Goal: Transaction & Acquisition: Purchase product/service

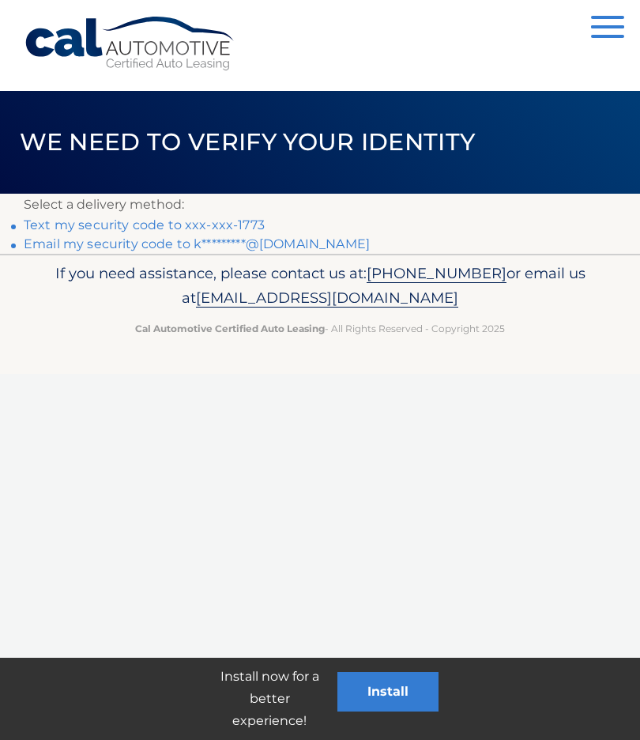
click at [205, 222] on link "Text my security code to xxx-xxx-1773" at bounding box center [144, 224] width 241 height 15
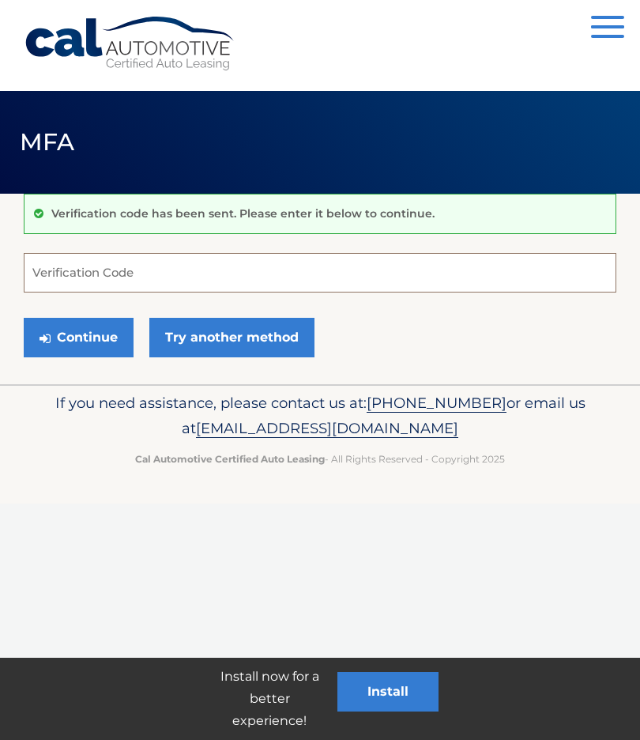
click at [155, 271] on input "Verification Code" at bounding box center [320, 273] width 593 height 40
type input "894911"
click at [73, 337] on button "Continue" at bounding box center [79, 338] width 110 height 40
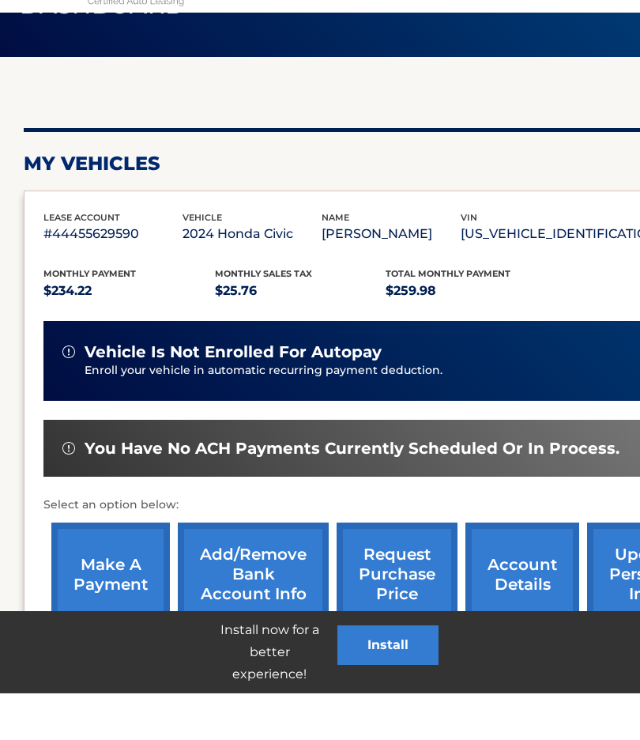
scroll to position [91, 0]
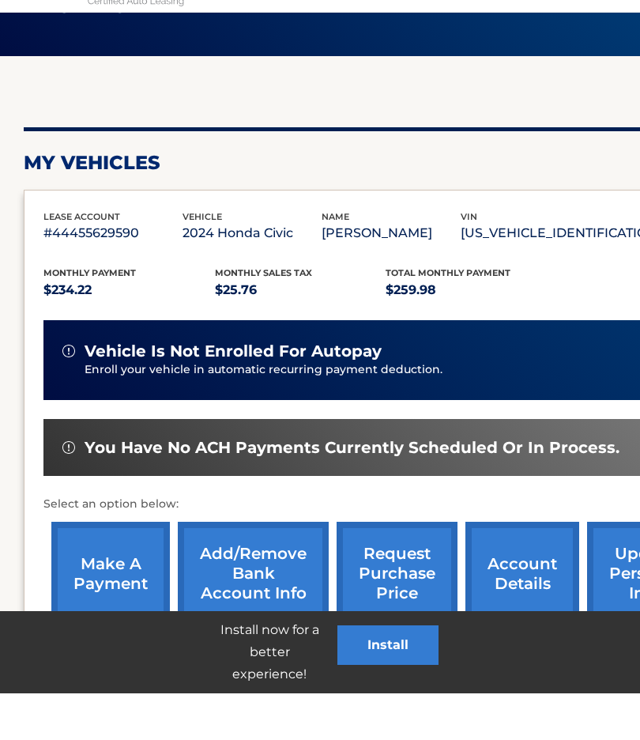
click at [106, 568] on link "make a payment" at bounding box center [110, 620] width 119 height 104
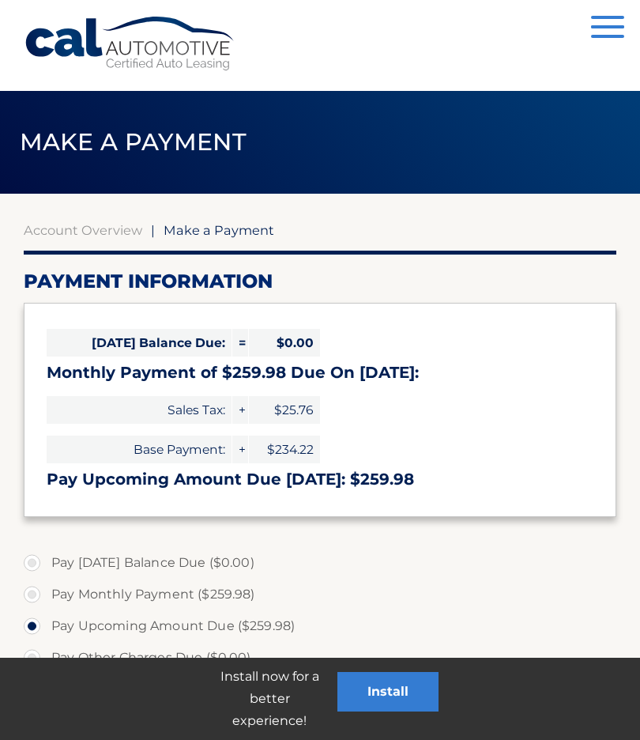
select select "YTQyYTYxYzktZTUzNC00M2NmLTk4MDQtNmMxZGQ4ZDIwYmVi"
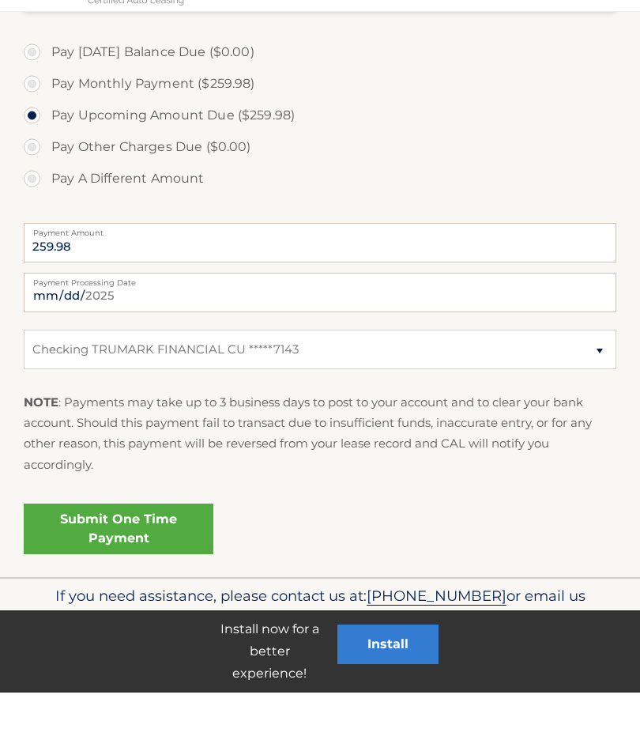
scroll to position [464, 0]
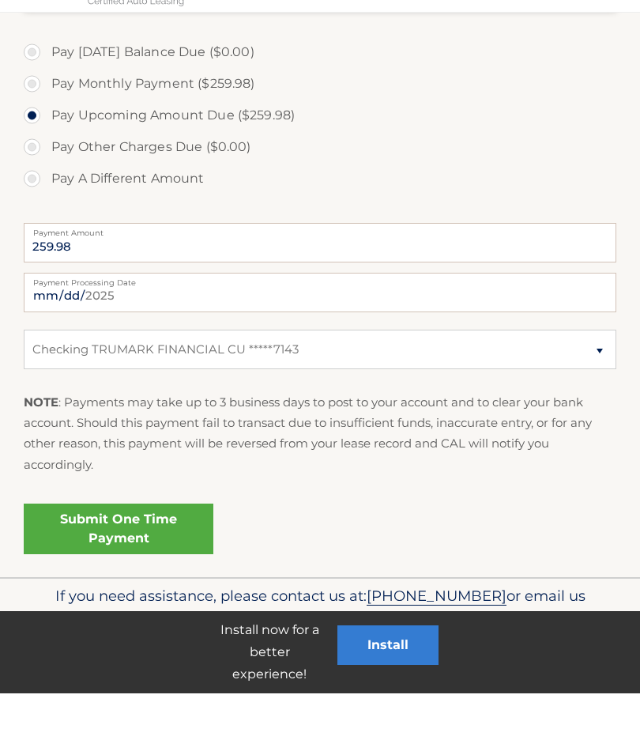
click at [142, 550] on link "Submit One Time Payment" at bounding box center [119, 575] width 190 height 51
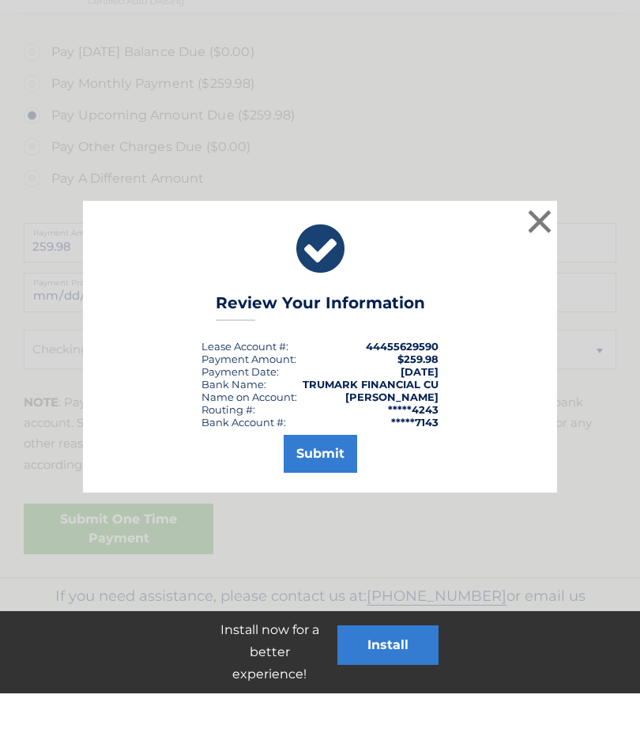
scroll to position [463, 0]
click at [326, 482] on button "Submit" at bounding box center [320, 501] width 73 height 38
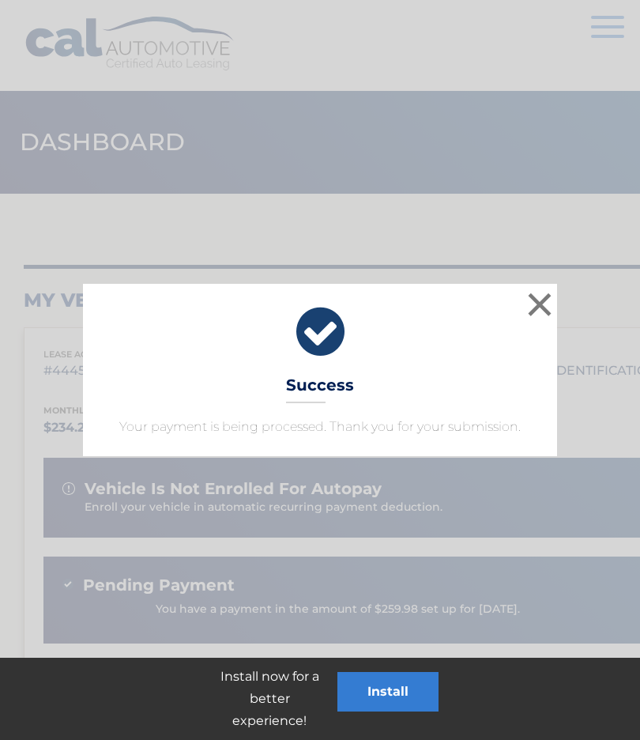
click at [535, 308] on button "×" at bounding box center [540, 304] width 32 height 32
